Goal: Information Seeking & Learning: Find contact information

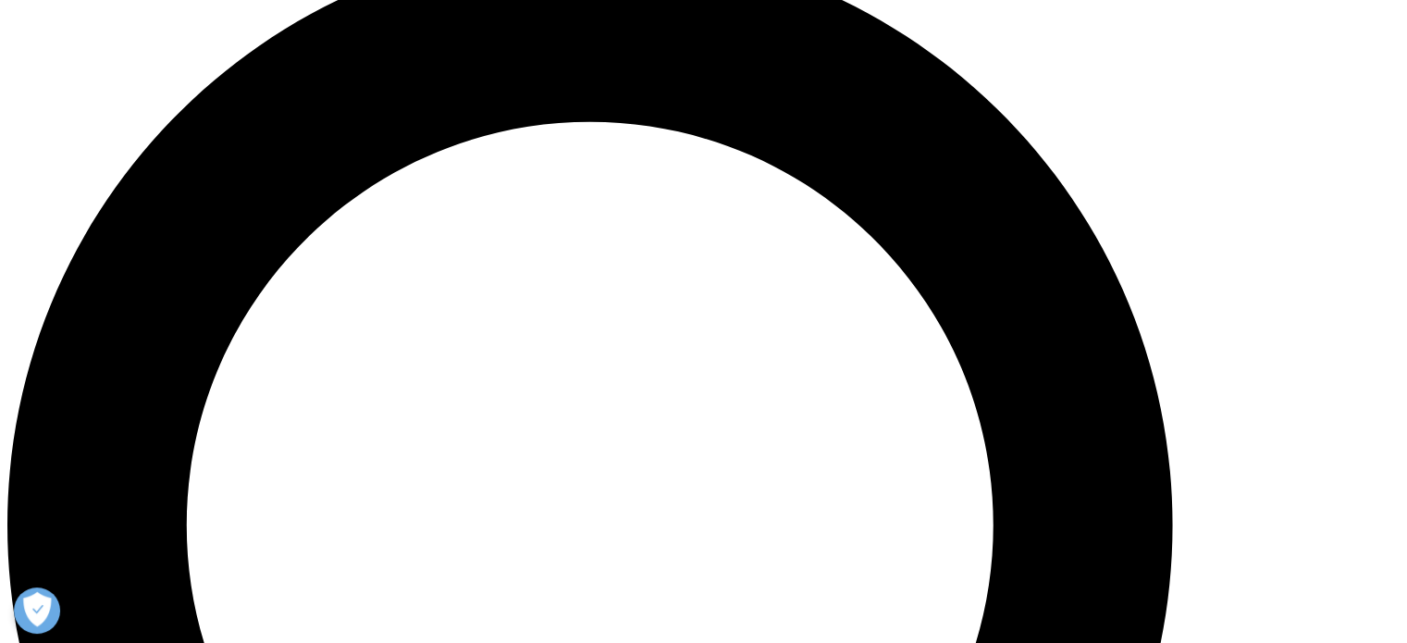
scroll to position [1480, 0]
drag, startPoint x: 369, startPoint y: 447, endPoint x: 246, endPoint y: 456, distance: 123.4
copy link "[PHONE_NUMBER]"
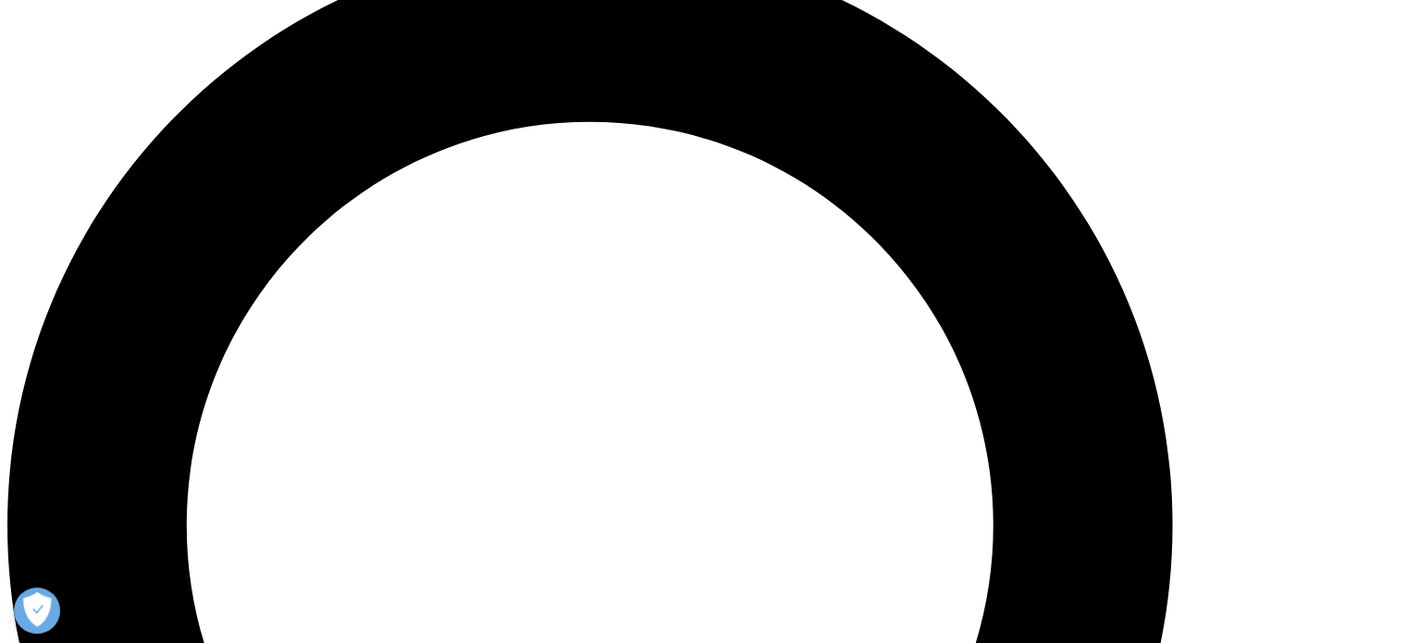
drag, startPoint x: 211, startPoint y: 407, endPoint x: 485, endPoint y: 415, distance: 274.0
copy li "[GEOGRAPHIC_DATA], [GEOGRAPHIC_DATA]"
drag, startPoint x: 211, startPoint y: 384, endPoint x: 409, endPoint y: 378, distance: 198.1
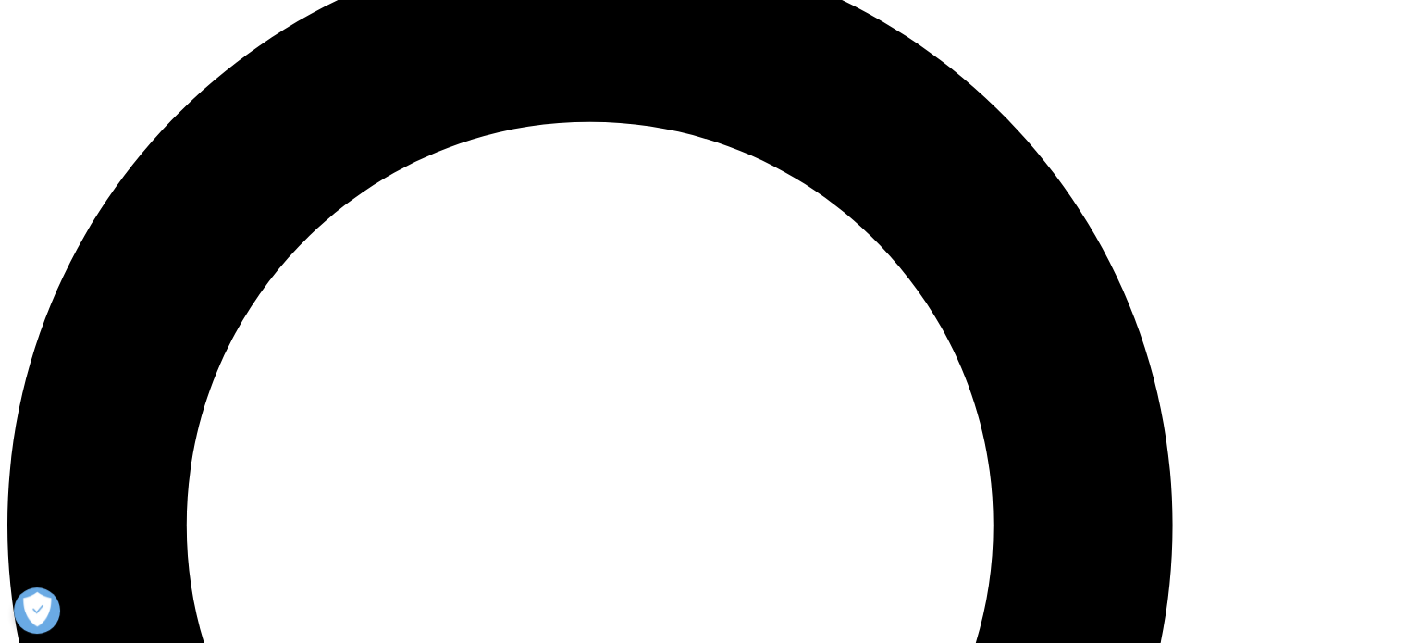
copy li "[GEOGRAPHIC_DATA]"
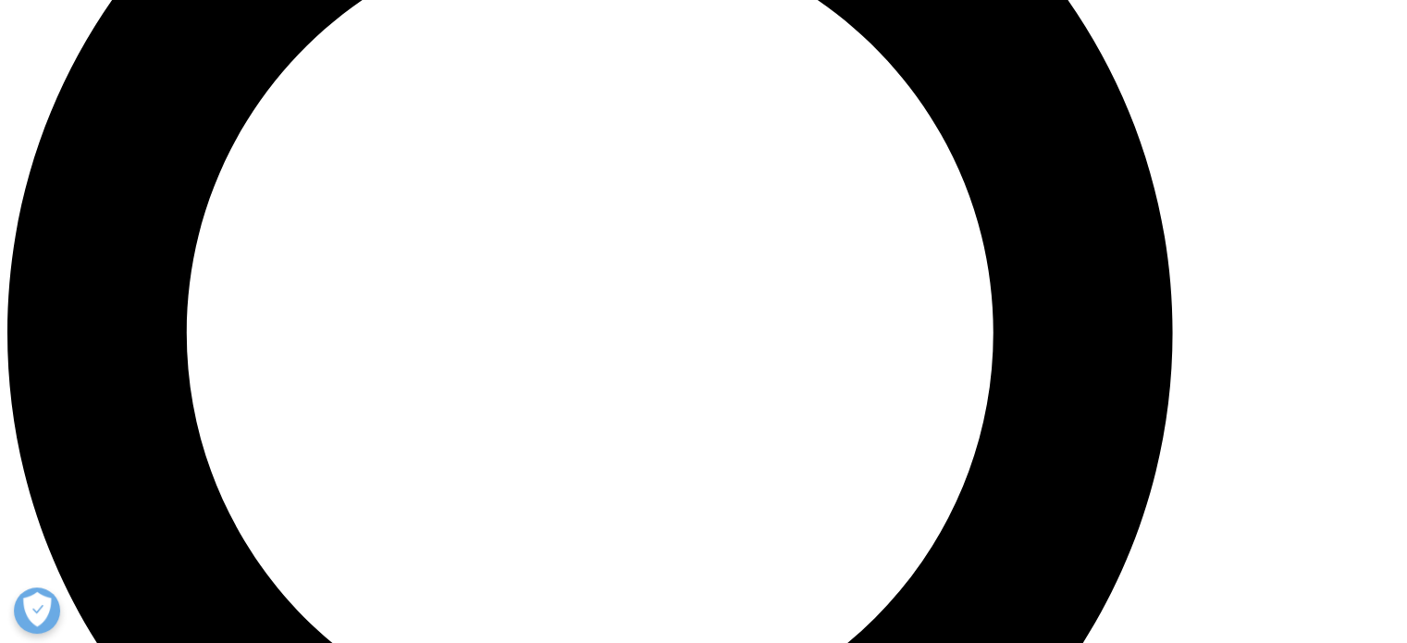
scroll to position [1640, 0]
